Goal: Transaction & Acquisition: Purchase product/service

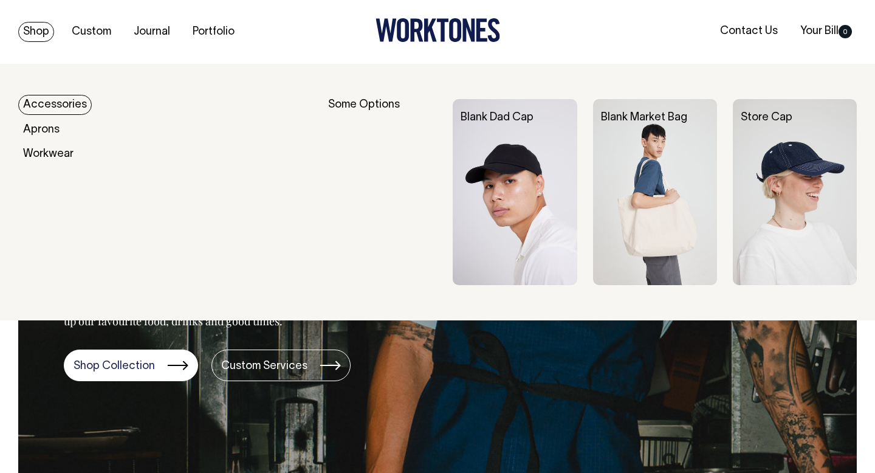
click at [554, 159] on img at bounding box center [515, 192] width 124 height 186
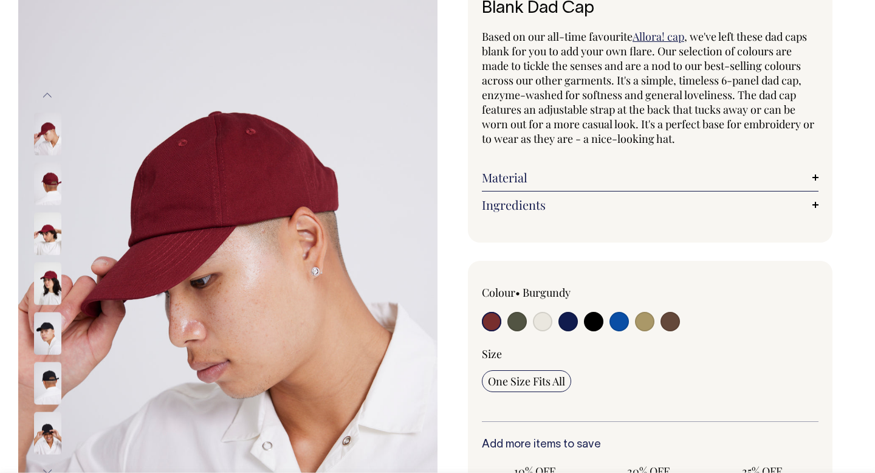
scroll to position [95, 0]
click at [545, 318] on input "radio" at bounding box center [542, 320] width 19 height 19
radio input "true"
select select "Natural"
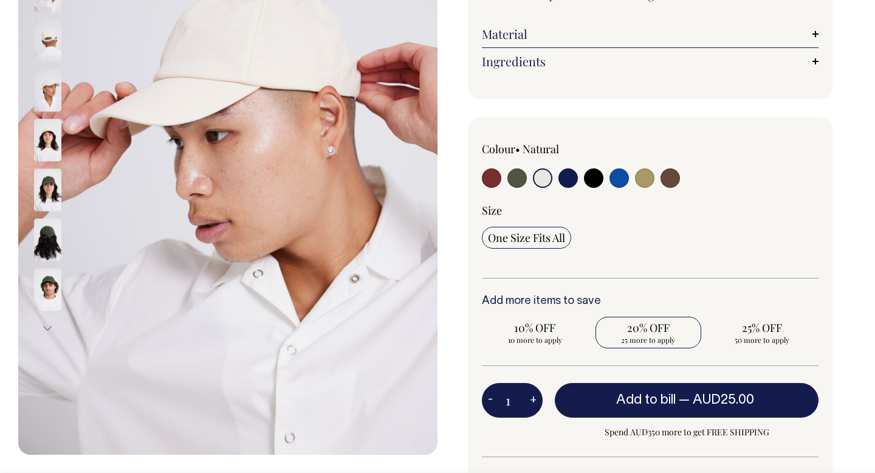
scroll to position [239, 0]
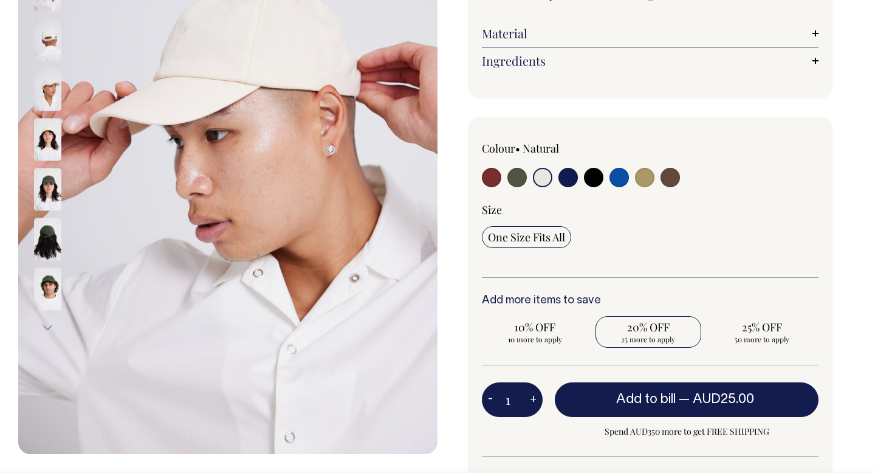
click at [638, 329] on span "20% OFF" at bounding box center [649, 327] width 94 height 15
click at [638, 329] on input "20% OFF 25 more to apply" at bounding box center [649, 332] width 106 height 32
radio input "true"
type input "25"
radio input "true"
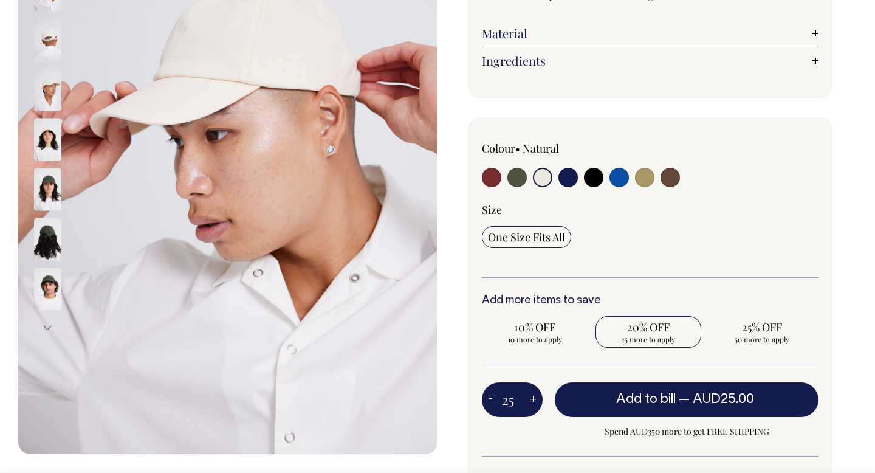
select select
type input "25"
